Goal: Information Seeking & Learning: Learn about a topic

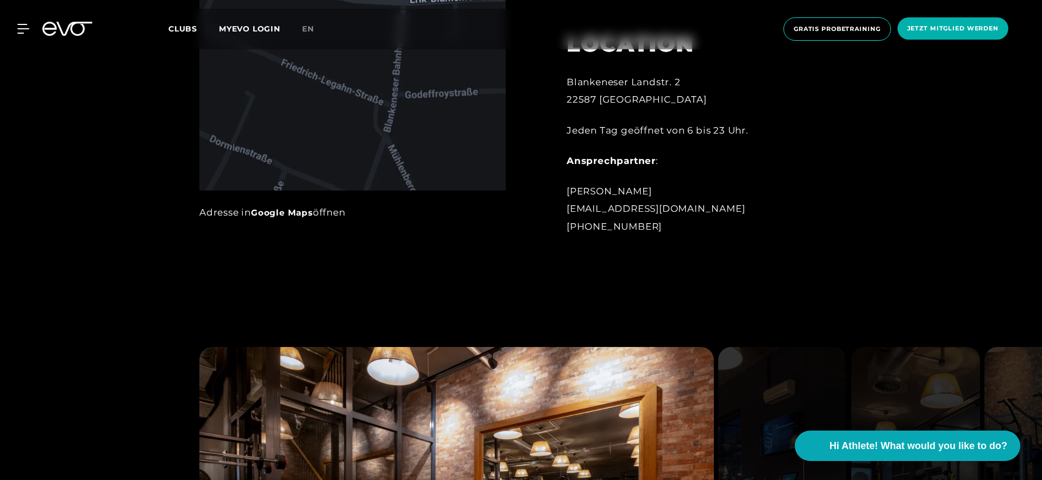
click at [186, 23] on link "Clubs" at bounding box center [193, 28] width 51 height 10
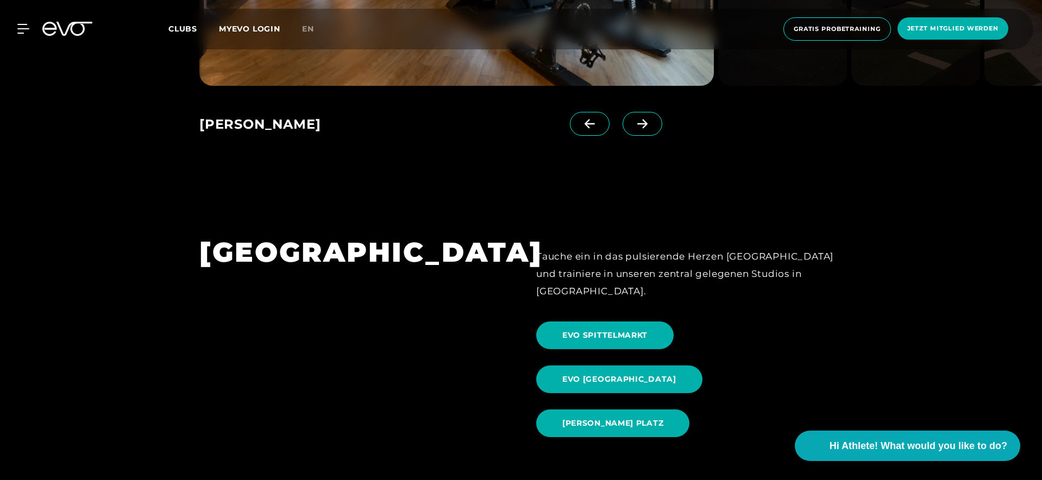
scroll to position [1031, 0]
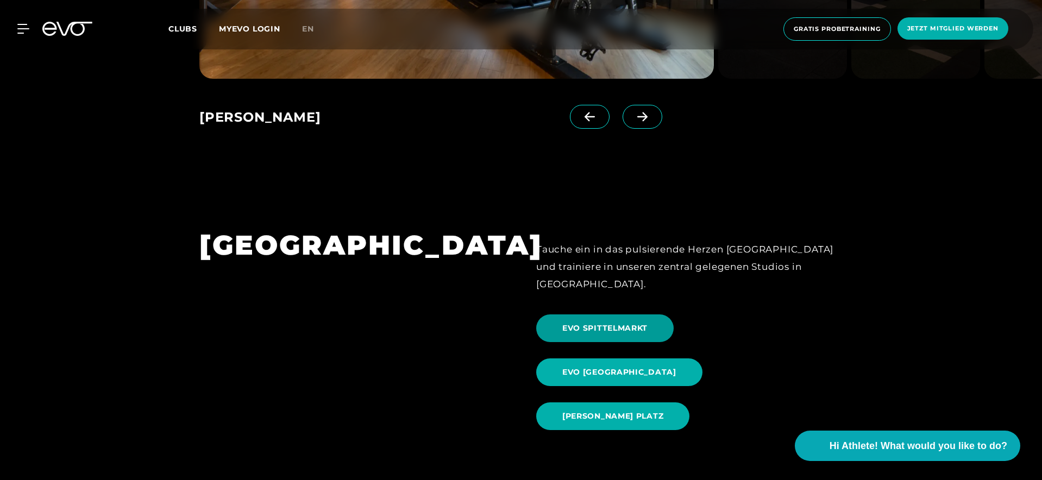
click at [638, 323] on span "EVO SPITTELMARKT" at bounding box center [604, 328] width 85 height 11
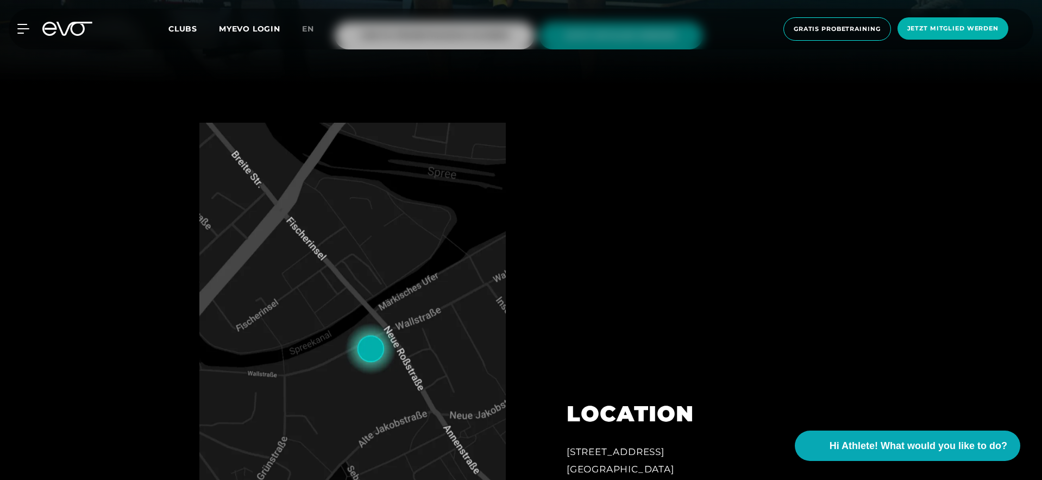
scroll to position [396, 0]
click at [43, 24] on icon at bounding box center [67, 29] width 50 height 14
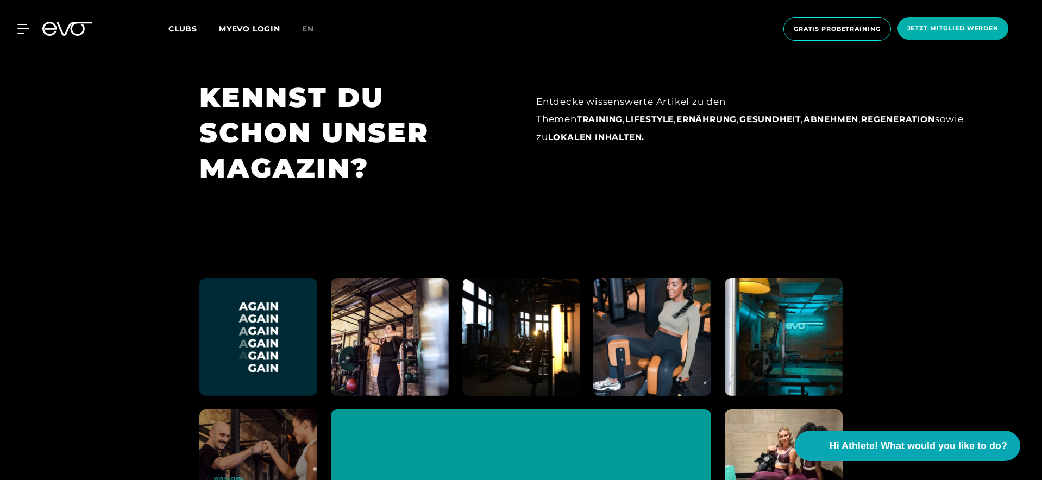
scroll to position [5976, 0]
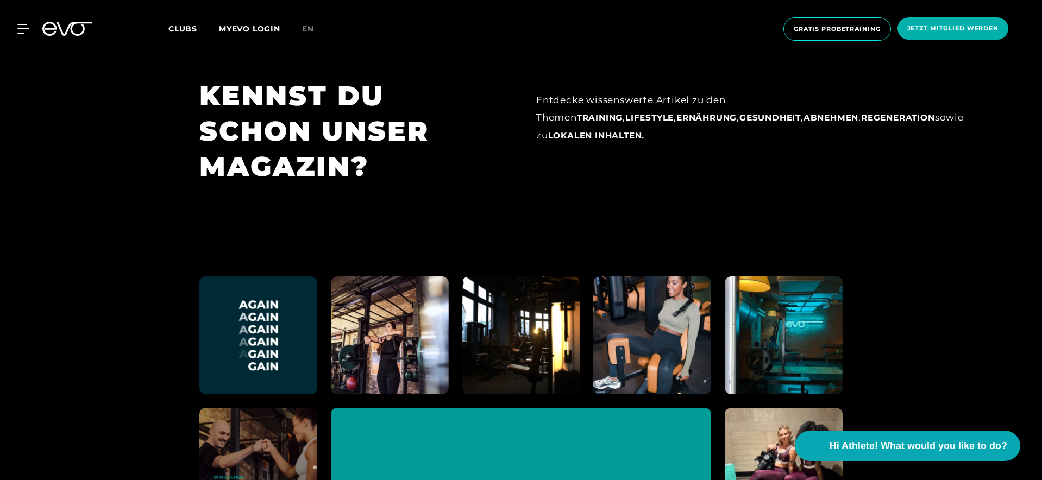
click at [175, 32] on span "Clubs" at bounding box center [182, 29] width 29 height 10
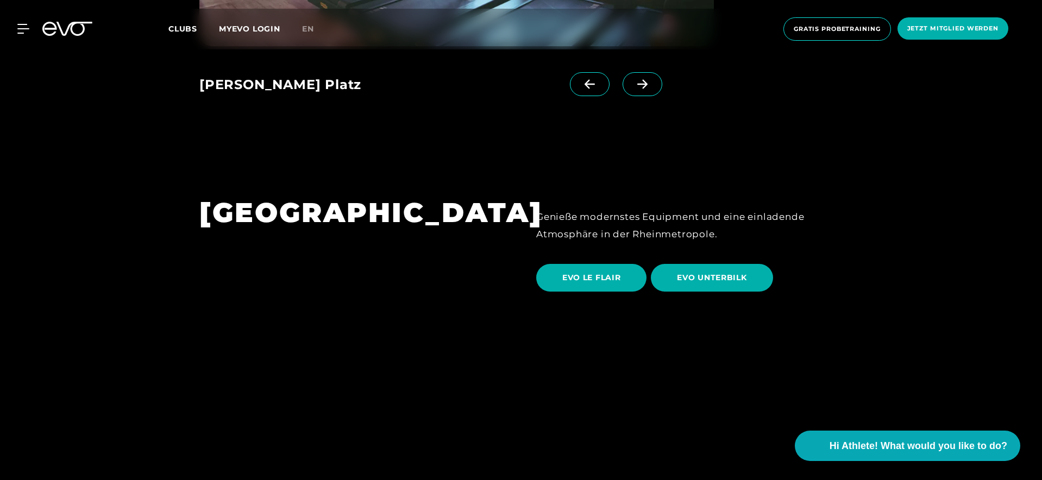
scroll to position [1847, 0]
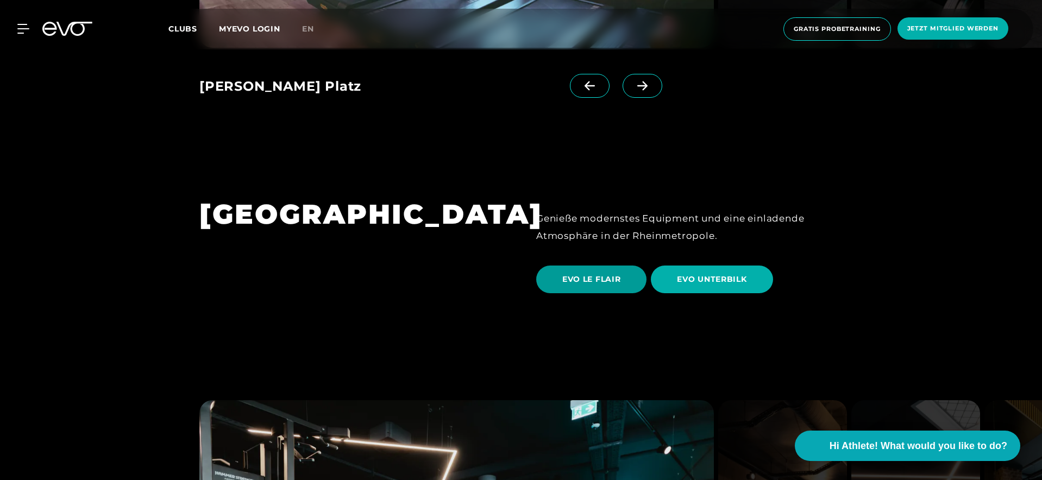
click at [555, 266] on span "EVO LE FLAIR" at bounding box center [591, 280] width 110 height 28
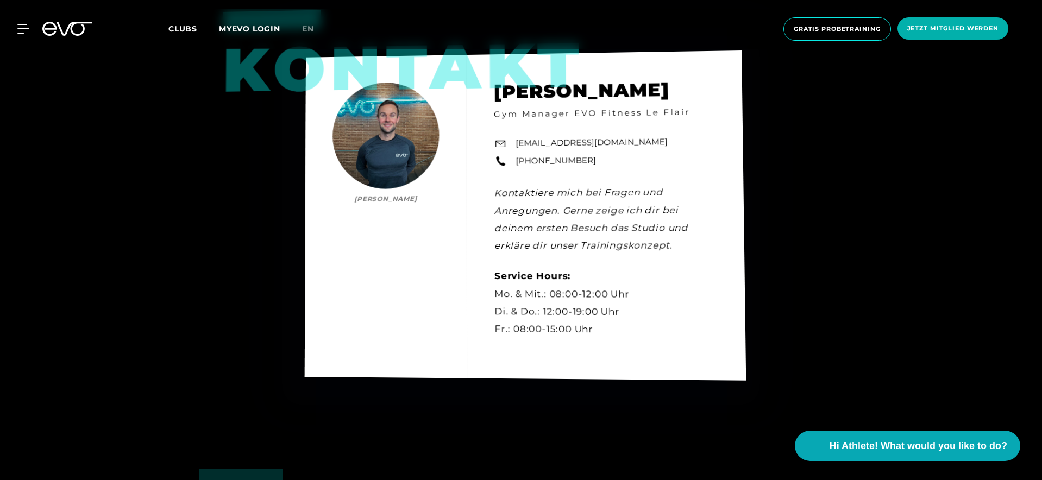
scroll to position [3008, 0]
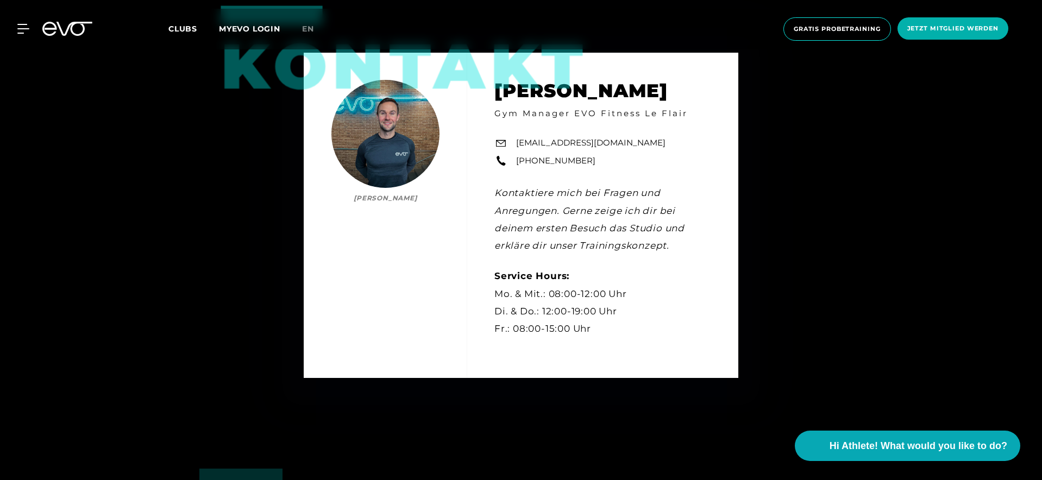
click at [63, 33] on icon at bounding box center [67, 29] width 50 height 14
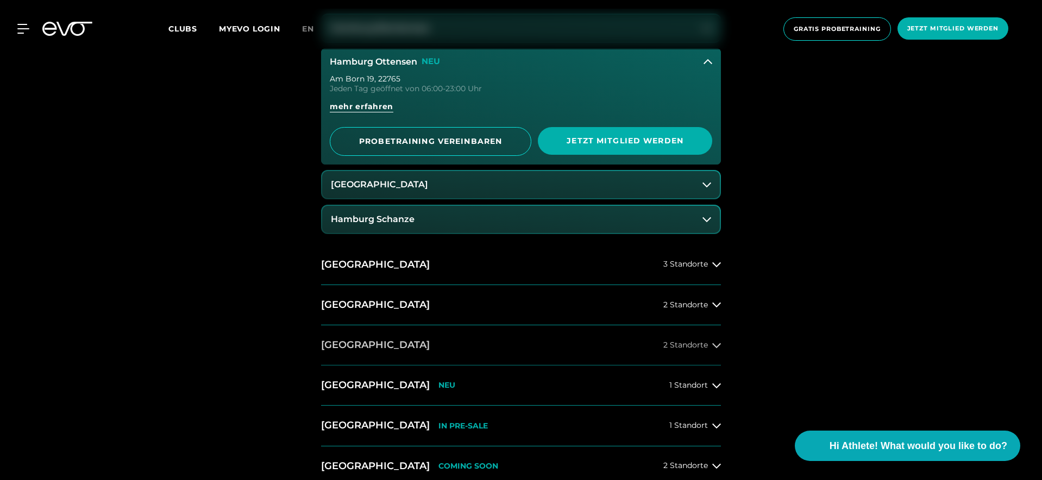
click at [457, 341] on button "[GEOGRAPHIC_DATA] 2 Standorte" at bounding box center [521, 345] width 400 height 40
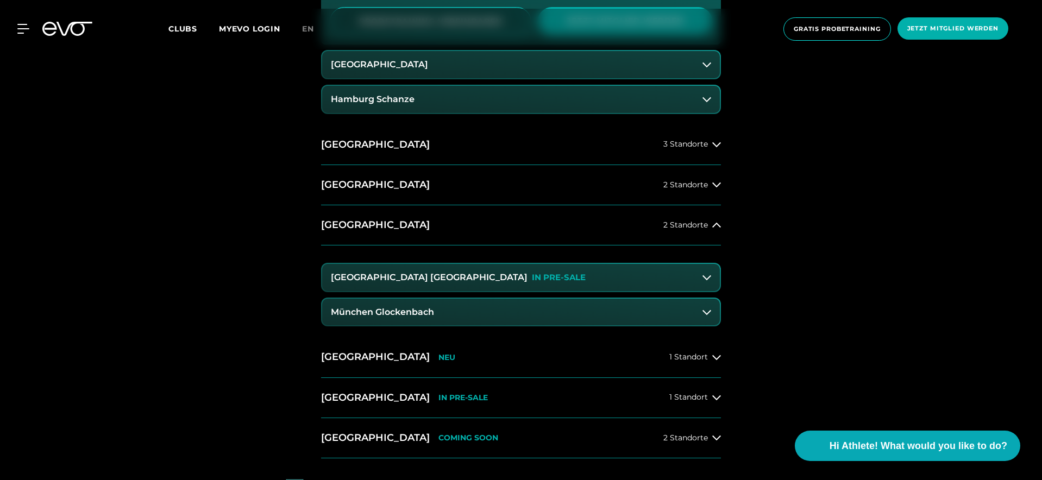
click at [453, 306] on button "München Glockenbach" at bounding box center [521, 312] width 398 height 27
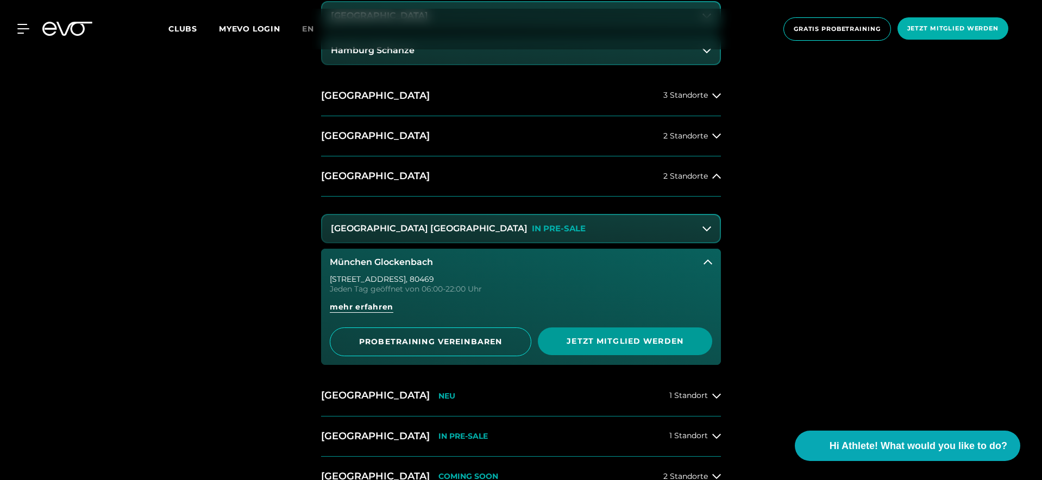
click at [574, 341] on span "Jetzt Mitglied werden" at bounding box center [625, 341] width 122 height 11
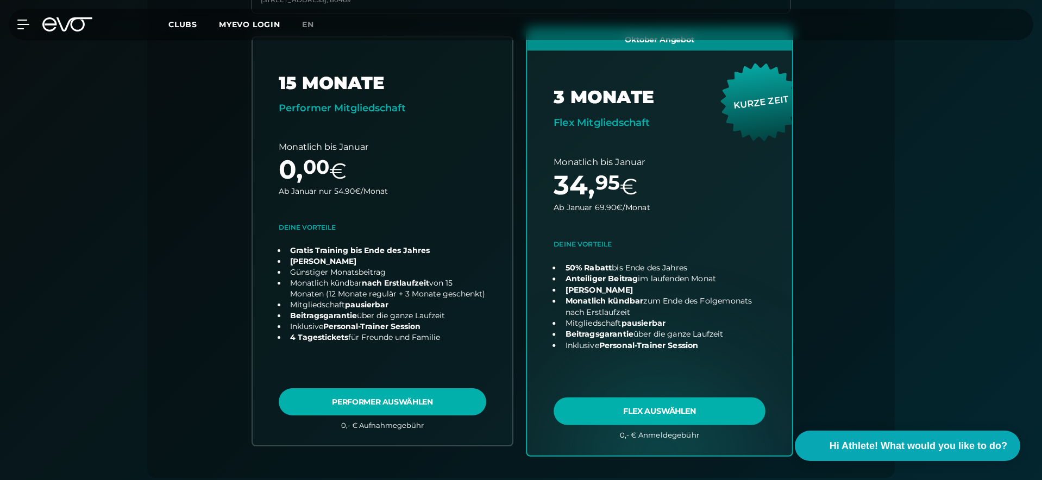
scroll to position [361, 0]
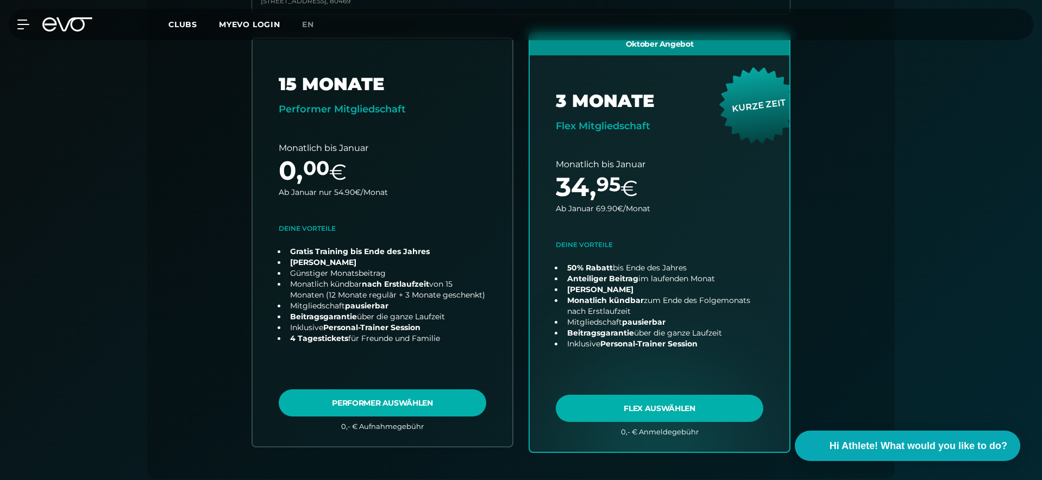
click at [62, 28] on icon at bounding box center [74, 24] width 36 height 14
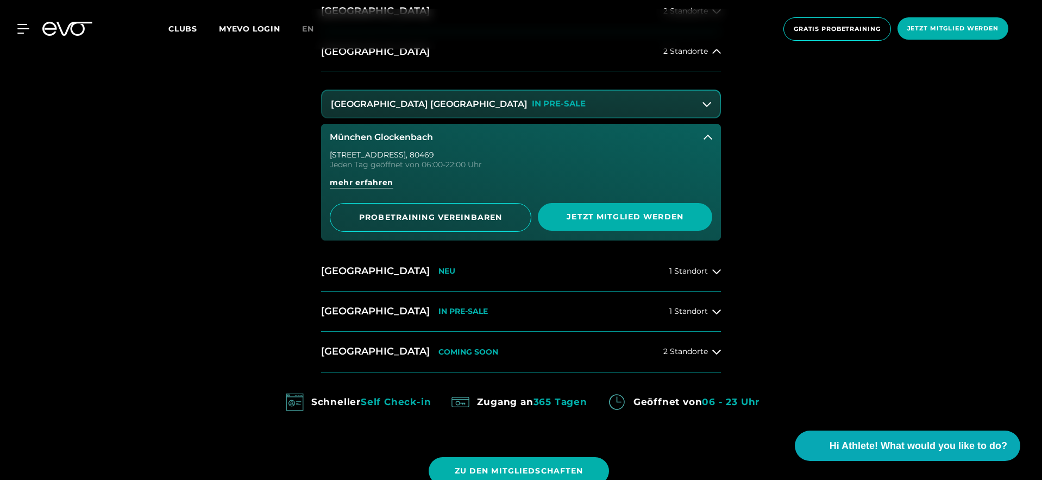
scroll to position [670, 0]
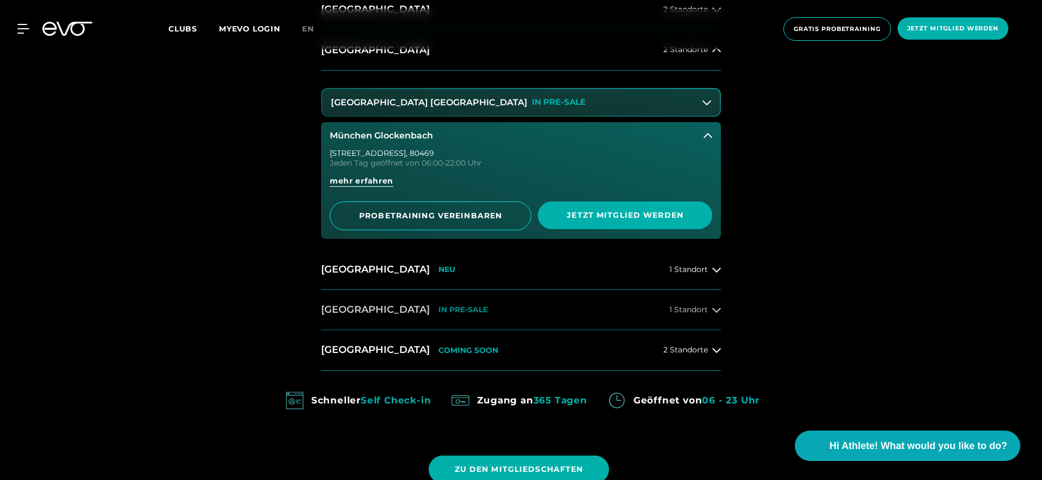
click at [346, 299] on button "[GEOGRAPHIC_DATA] IN PRE-SALE 1 Standort" at bounding box center [521, 310] width 400 height 40
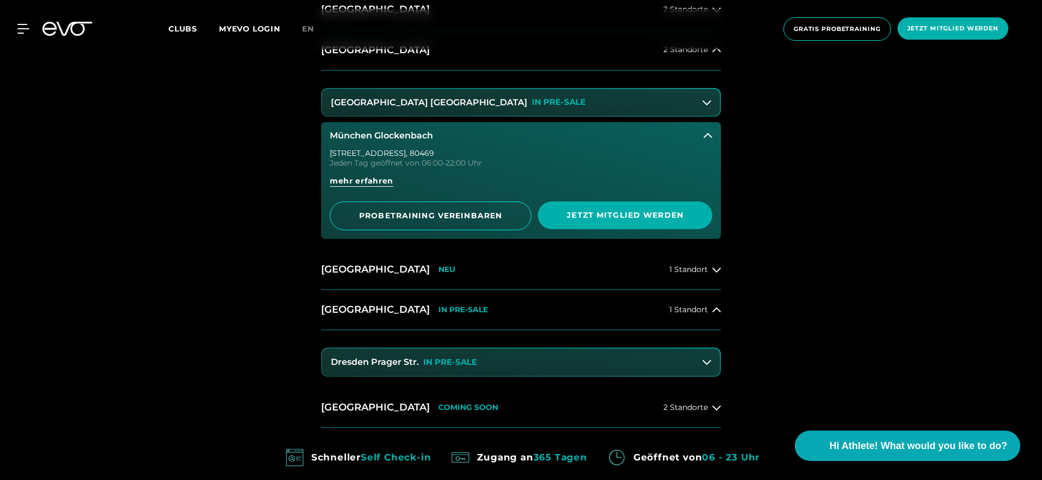
click at [390, 360] on h3 "Dresden Prager Str." at bounding box center [375, 362] width 88 height 10
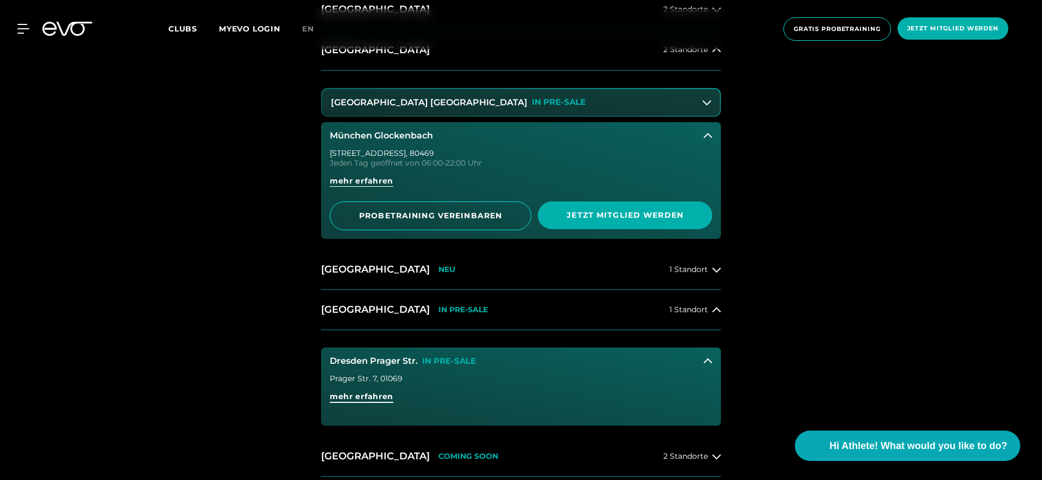
click at [369, 398] on span "mehr erfahren" at bounding box center [362, 396] width 64 height 11
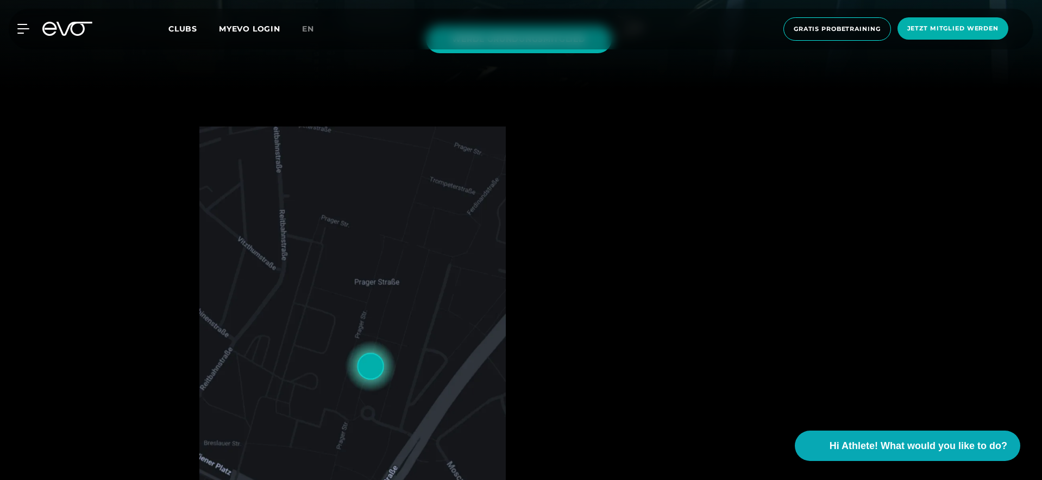
scroll to position [373, 0]
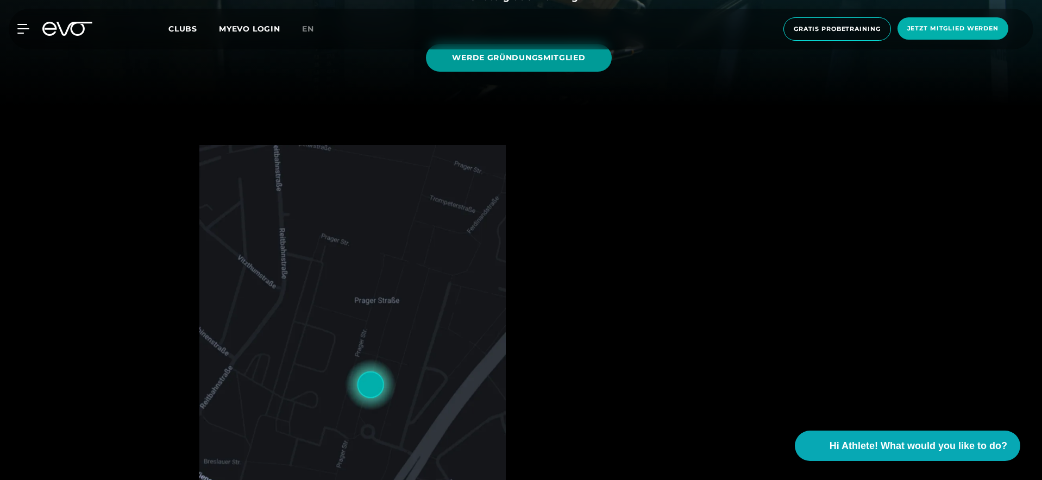
click at [497, 65] on link "WERDE GRÜNDUNGSMITGLIED" at bounding box center [518, 58] width 185 height 28
click at [154, 221] on div at bounding box center [521, 392] width 1042 height 571
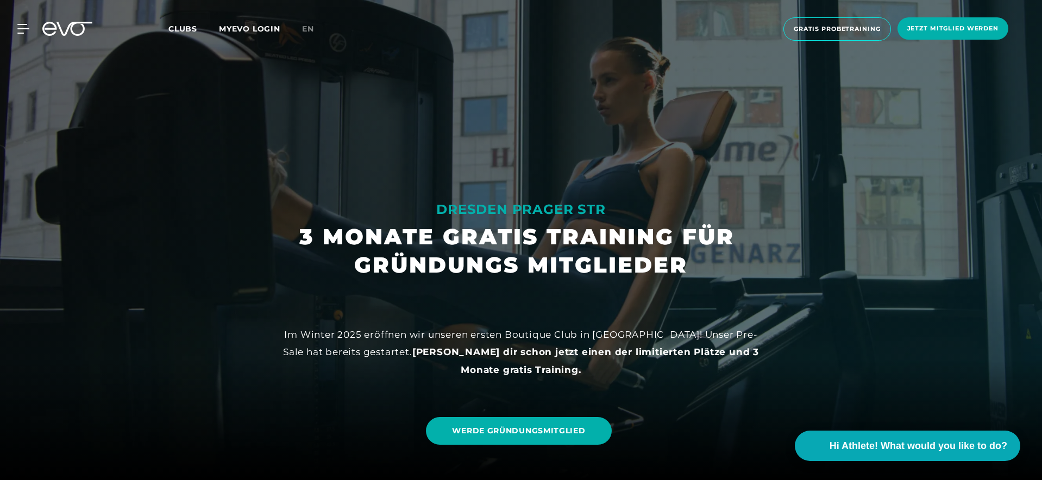
scroll to position [0, 0]
click at [184, 30] on span "Clubs" at bounding box center [182, 29] width 29 height 10
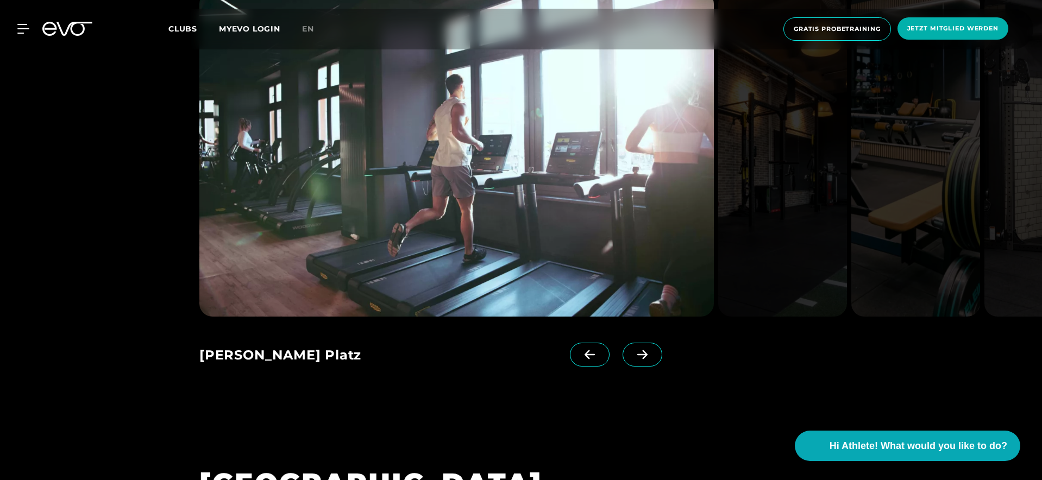
scroll to position [1885, 0]
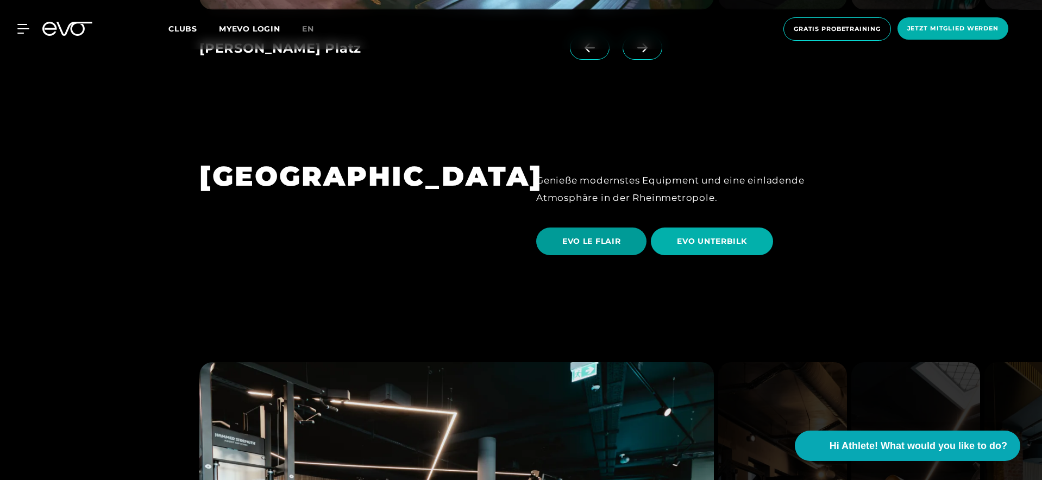
click at [610, 228] on span "EVO LE FLAIR" at bounding box center [591, 242] width 110 height 28
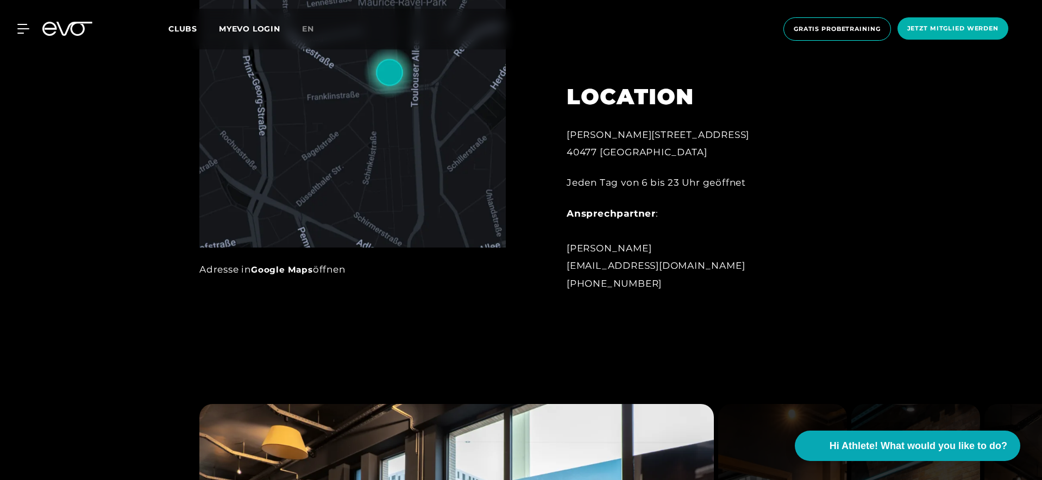
scroll to position [712, 0]
